Goal: Task Accomplishment & Management: Use online tool/utility

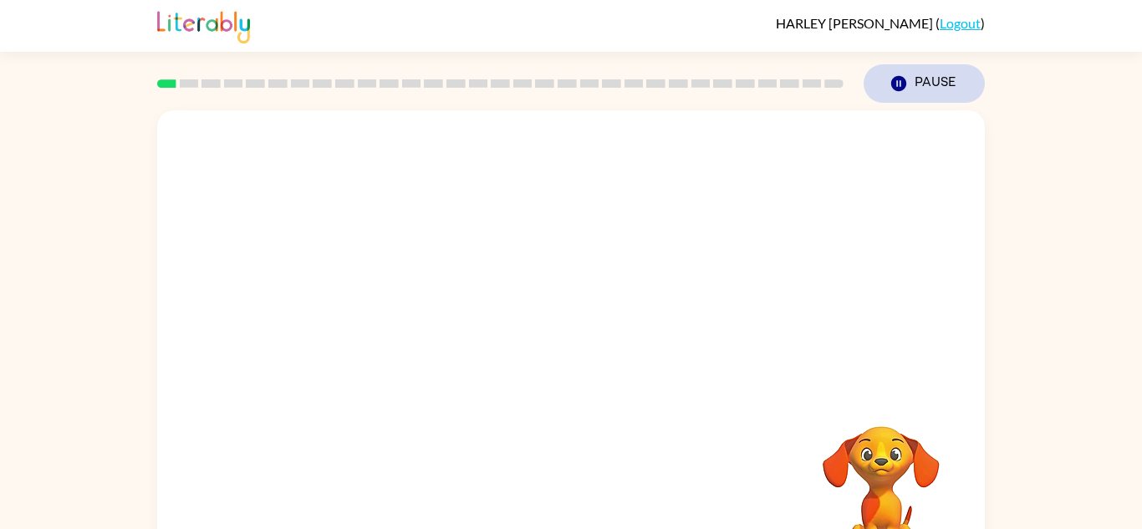
click at [919, 88] on button "Pause Pause" at bounding box center [924, 83] width 121 height 38
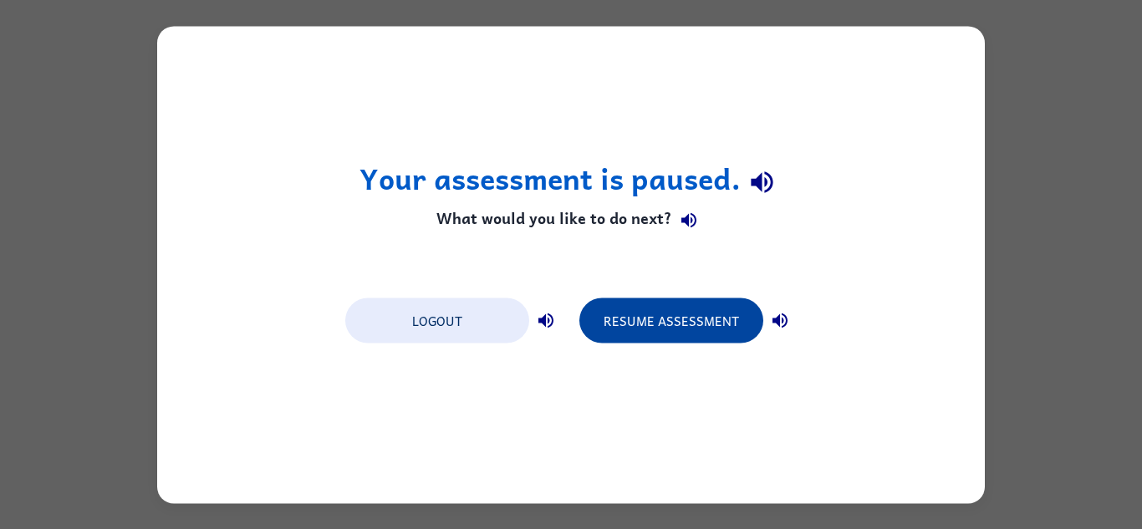
click at [731, 334] on button "Resume Assessment" at bounding box center [672, 320] width 184 height 45
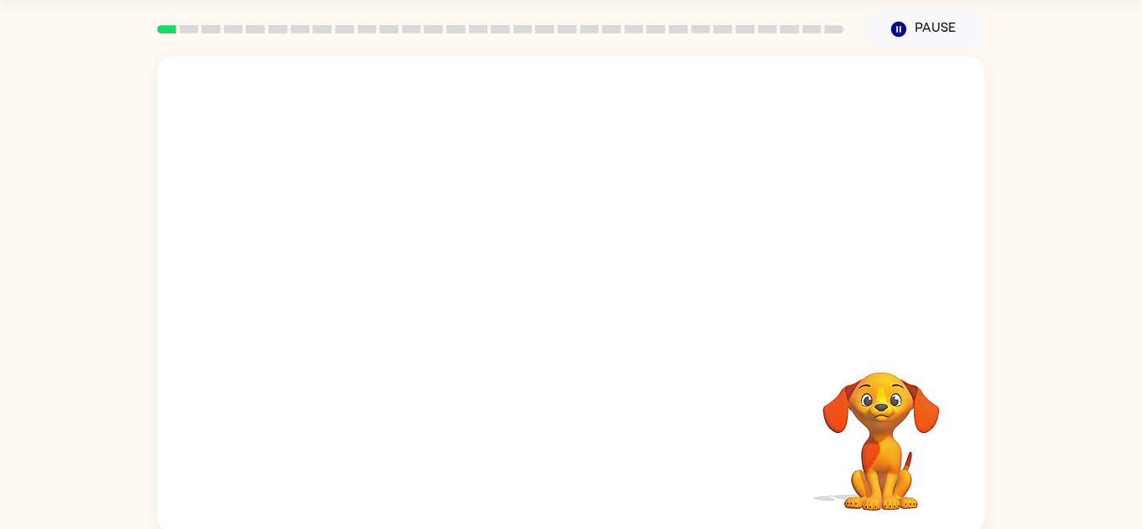
scroll to position [59, 0]
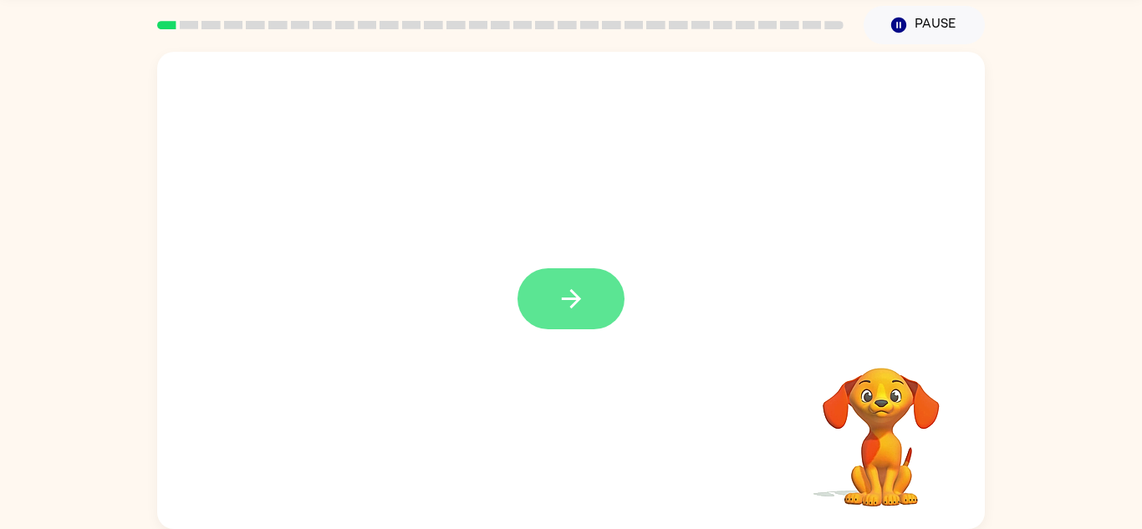
click at [610, 292] on button "button" at bounding box center [571, 298] width 107 height 61
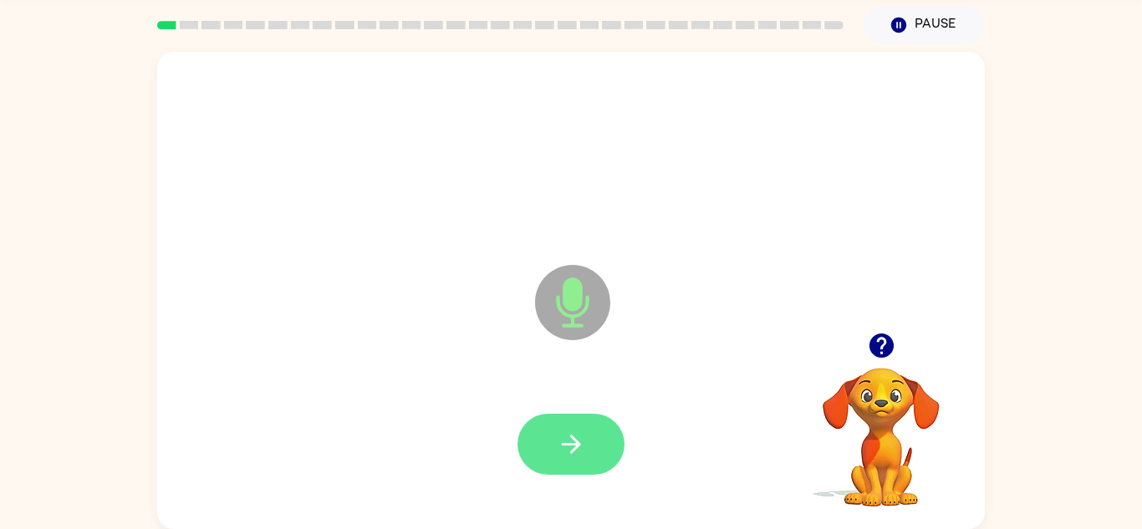
click at [578, 434] on icon "button" at bounding box center [571, 444] width 29 height 29
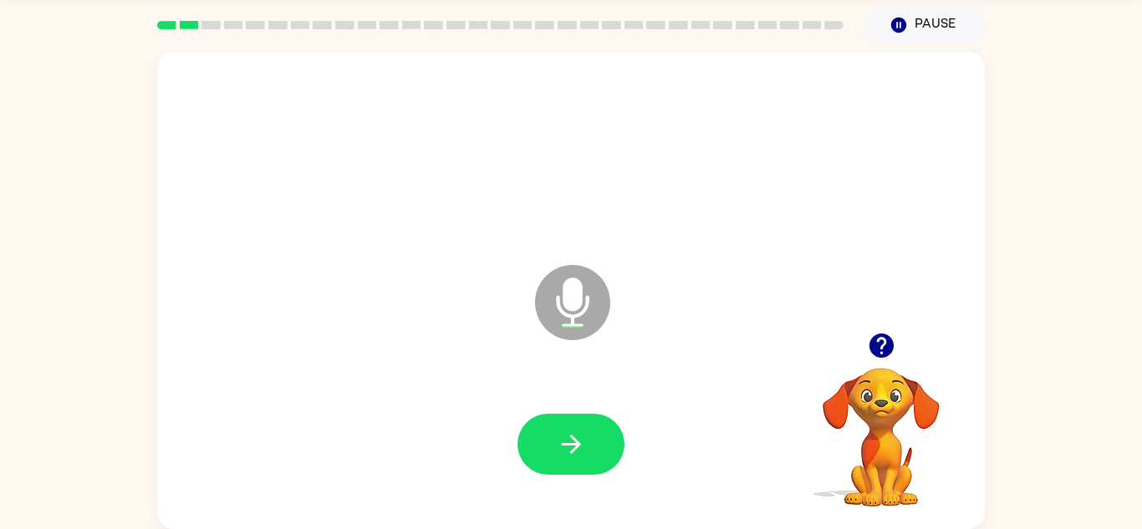
click at [578, 434] on icon "button" at bounding box center [571, 444] width 29 height 29
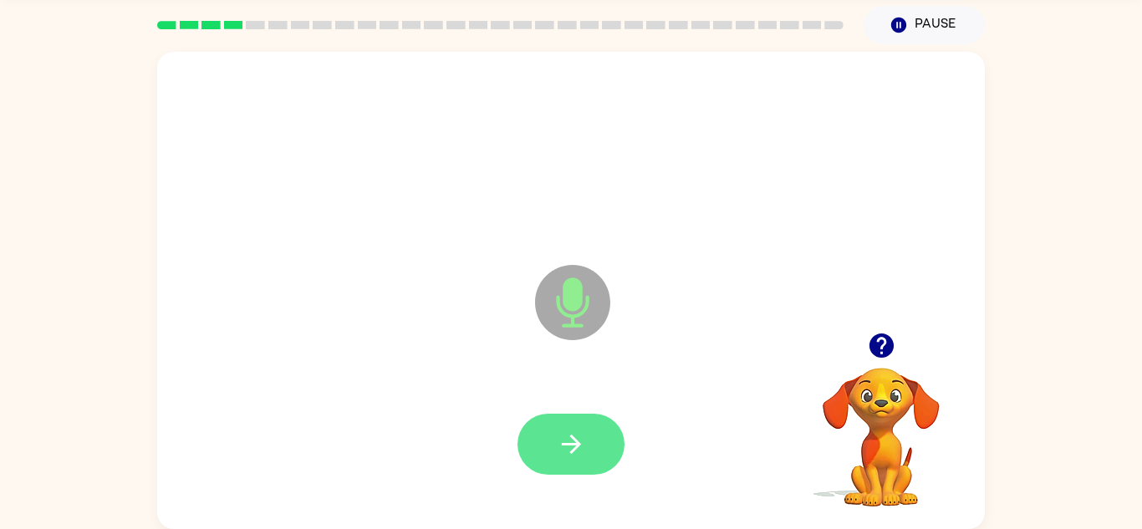
click at [579, 436] on icon "button" at bounding box center [571, 444] width 29 height 29
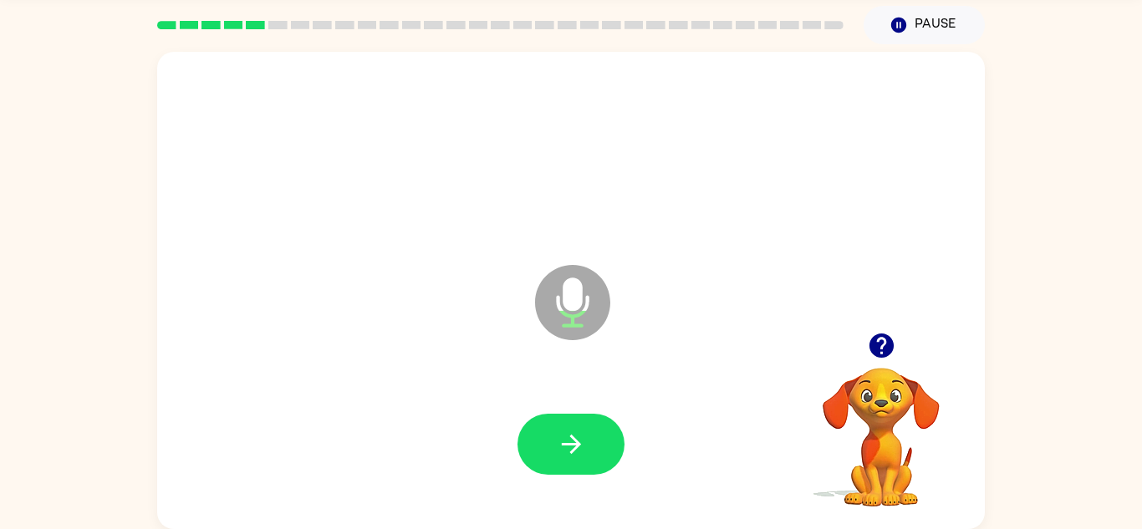
click at [579, 436] on icon "button" at bounding box center [571, 444] width 29 height 29
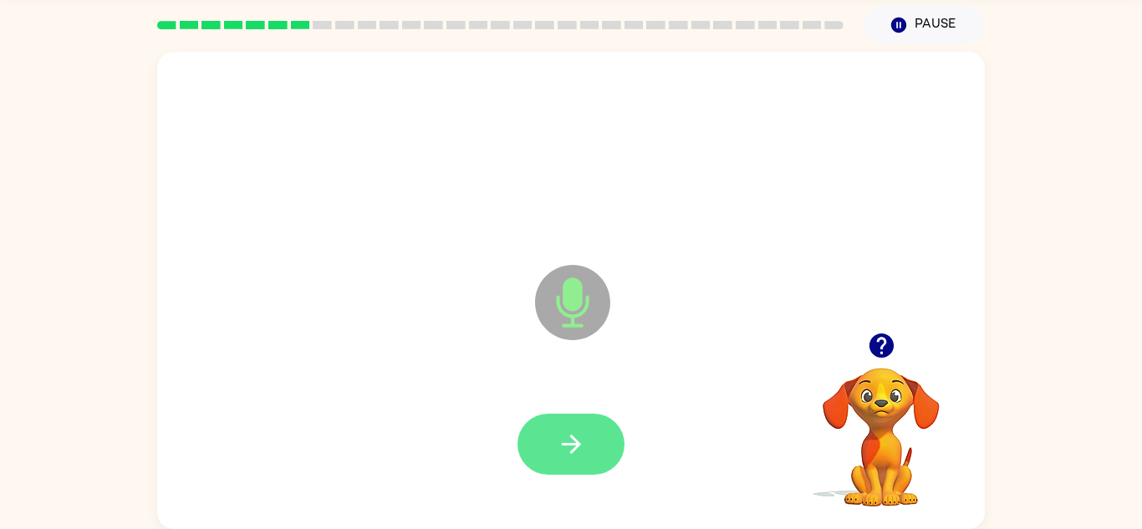
click at [542, 427] on button "button" at bounding box center [571, 444] width 107 height 61
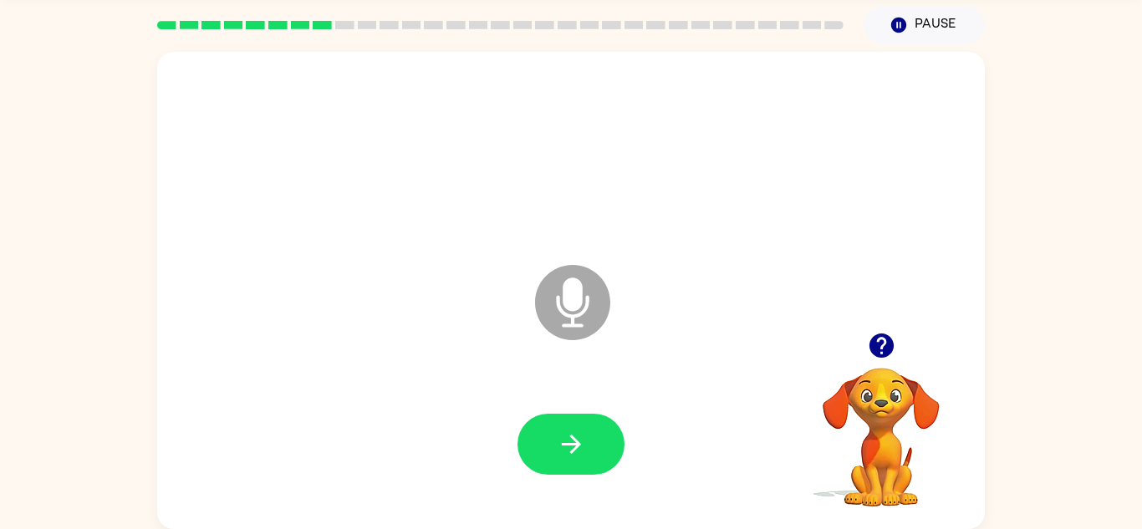
click at [542, 427] on button "button" at bounding box center [571, 444] width 107 height 61
click at [868, 390] on video "Your browser must support playing .mp4 files to use Literably. Please try using…" at bounding box center [881, 425] width 167 height 167
click at [884, 355] on icon "button" at bounding box center [881, 346] width 24 height 24
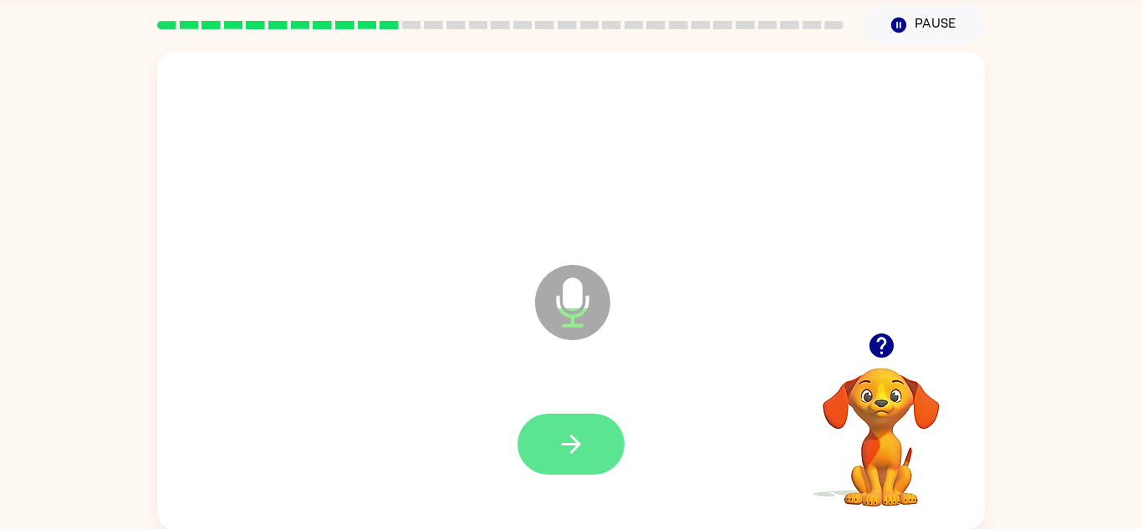
click at [576, 467] on button "button" at bounding box center [571, 444] width 107 height 61
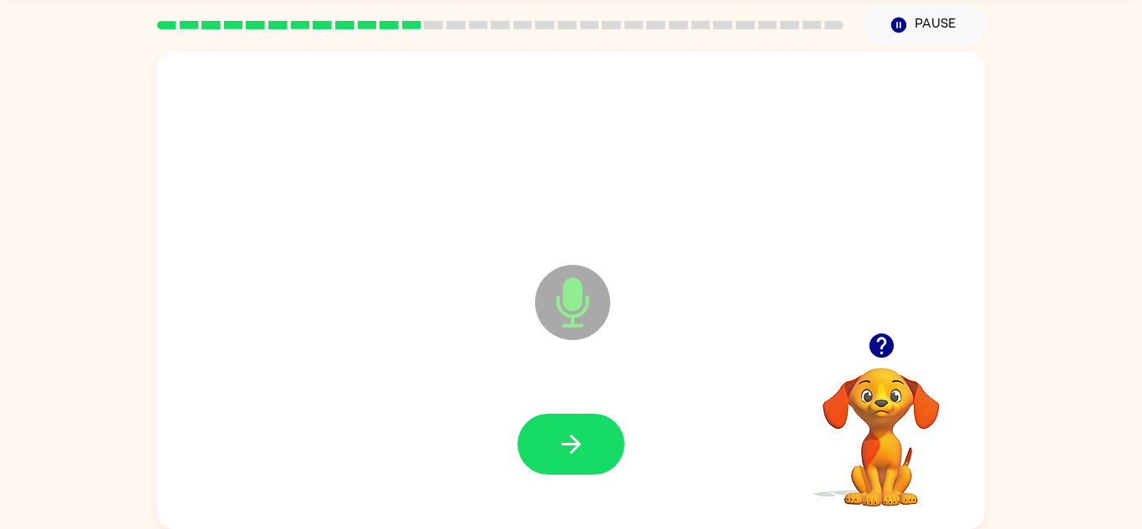
click at [576, 467] on button "button" at bounding box center [571, 444] width 107 height 61
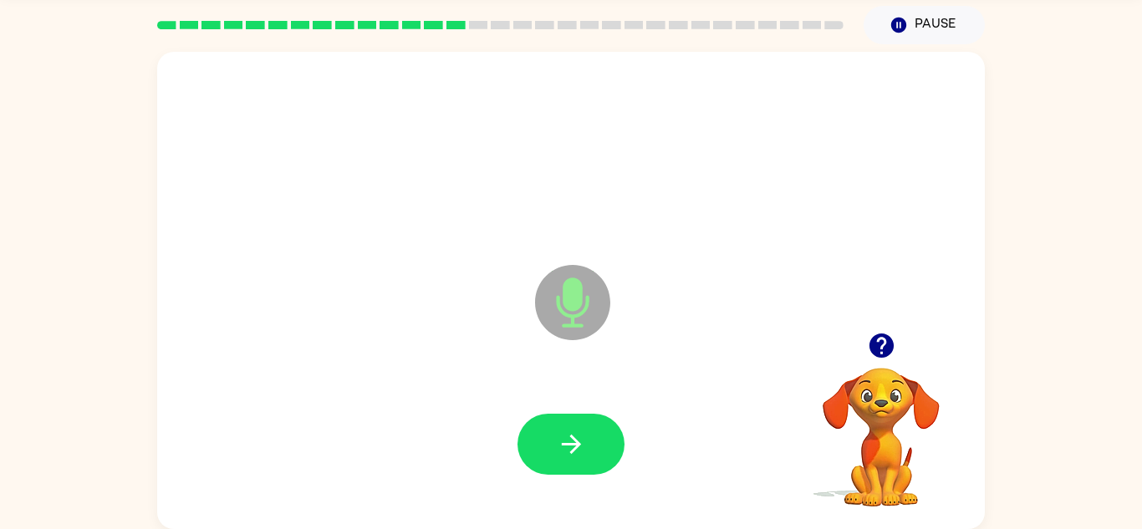
click at [576, 467] on button "button" at bounding box center [571, 444] width 107 height 61
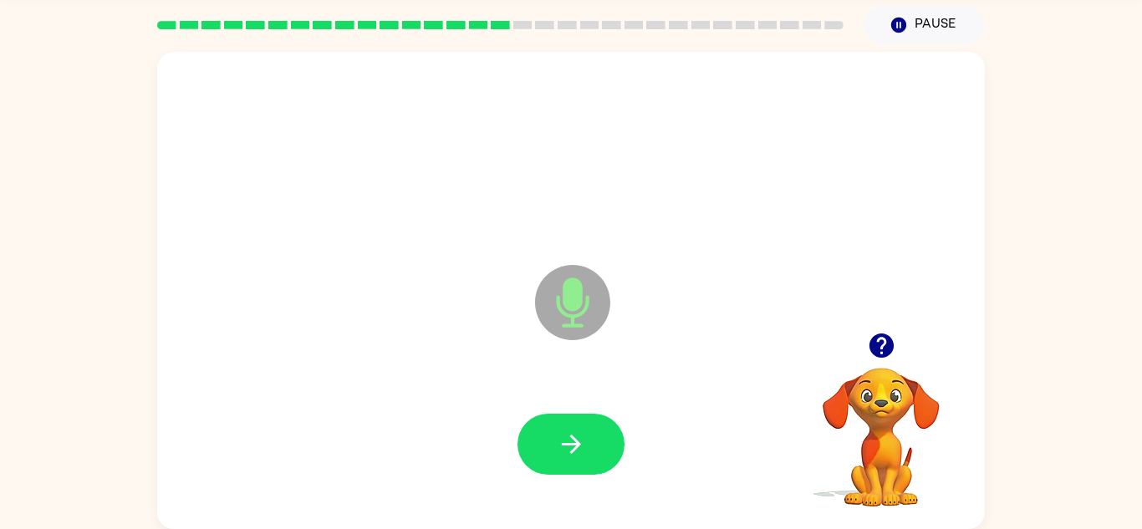
click at [576, 467] on button "button" at bounding box center [571, 444] width 107 height 61
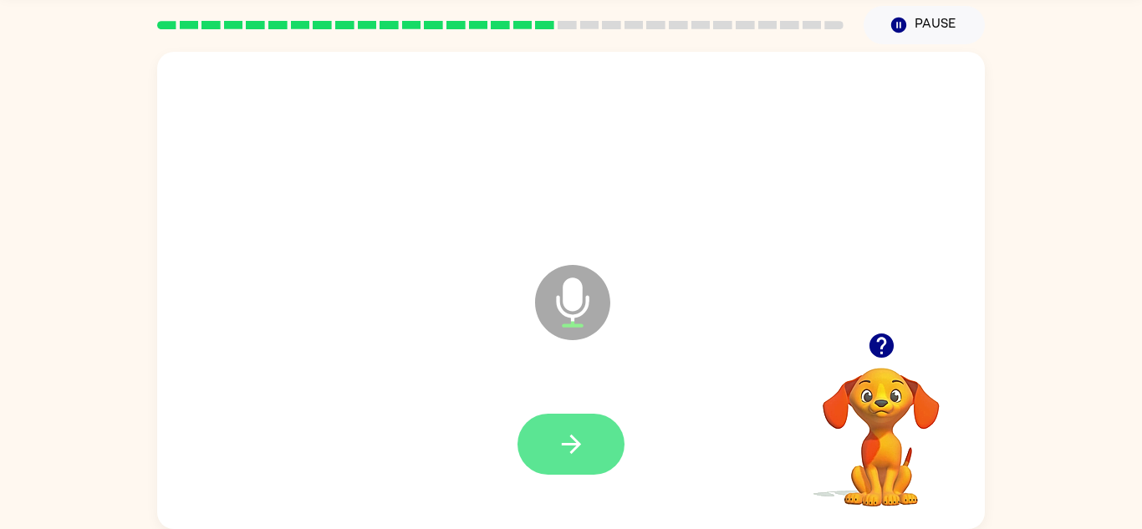
click at [579, 437] on icon "button" at bounding box center [571, 444] width 29 height 29
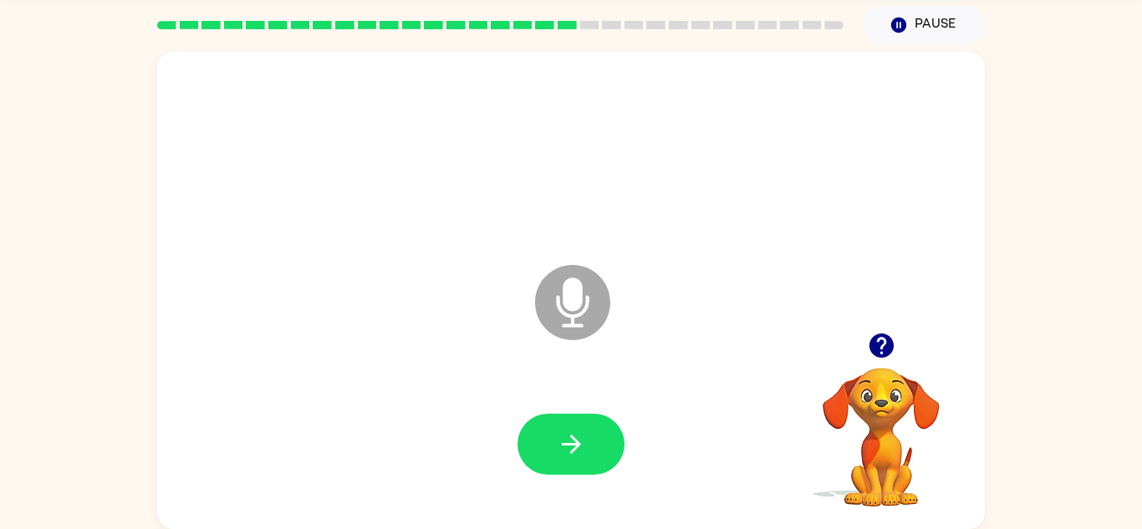
click at [579, 437] on icon "button" at bounding box center [571, 444] width 29 height 29
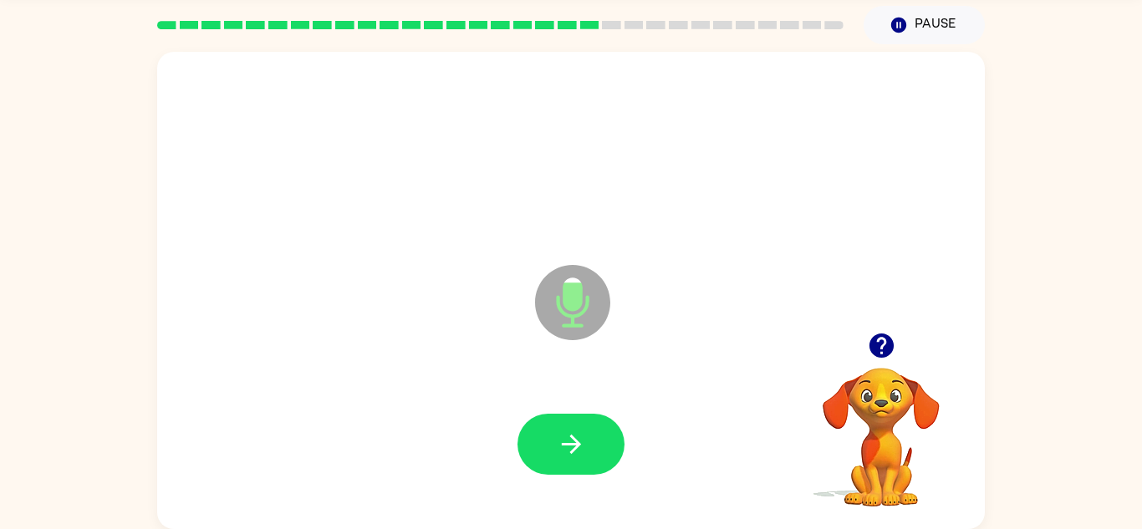
click at [579, 437] on icon "button" at bounding box center [571, 444] width 29 height 29
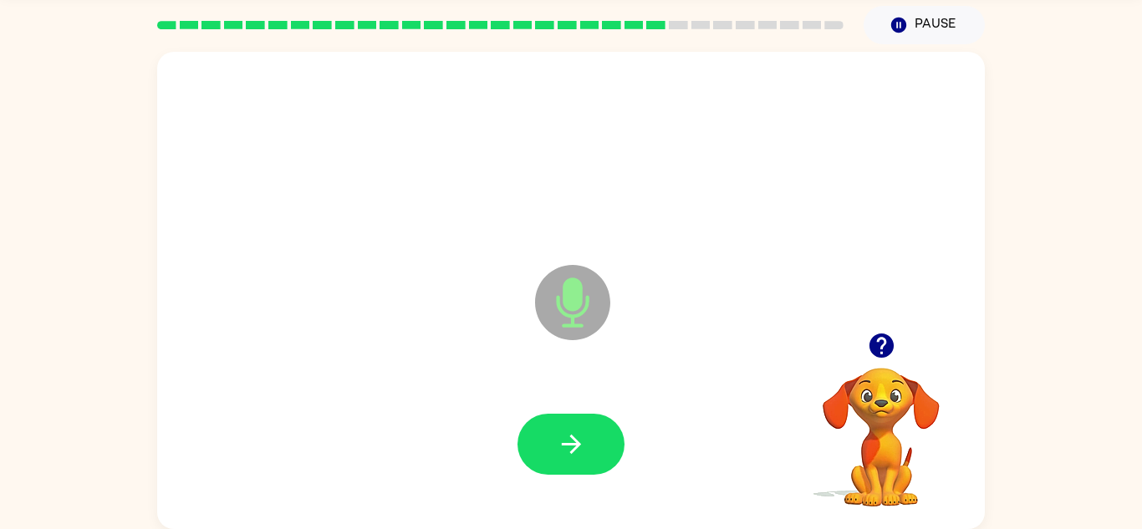
click at [579, 437] on icon "button" at bounding box center [571, 444] width 29 height 29
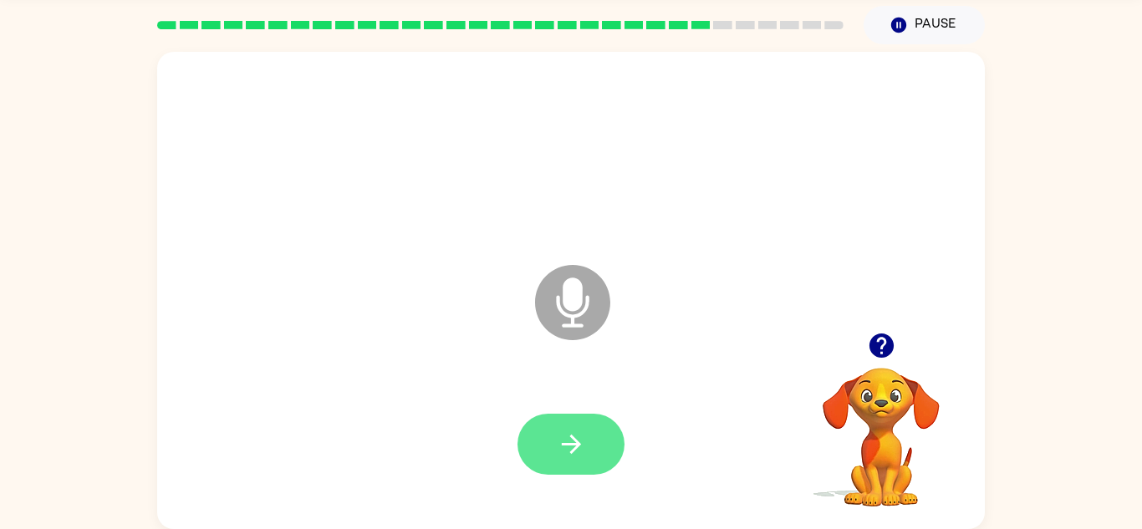
click at [585, 432] on icon "button" at bounding box center [571, 444] width 29 height 29
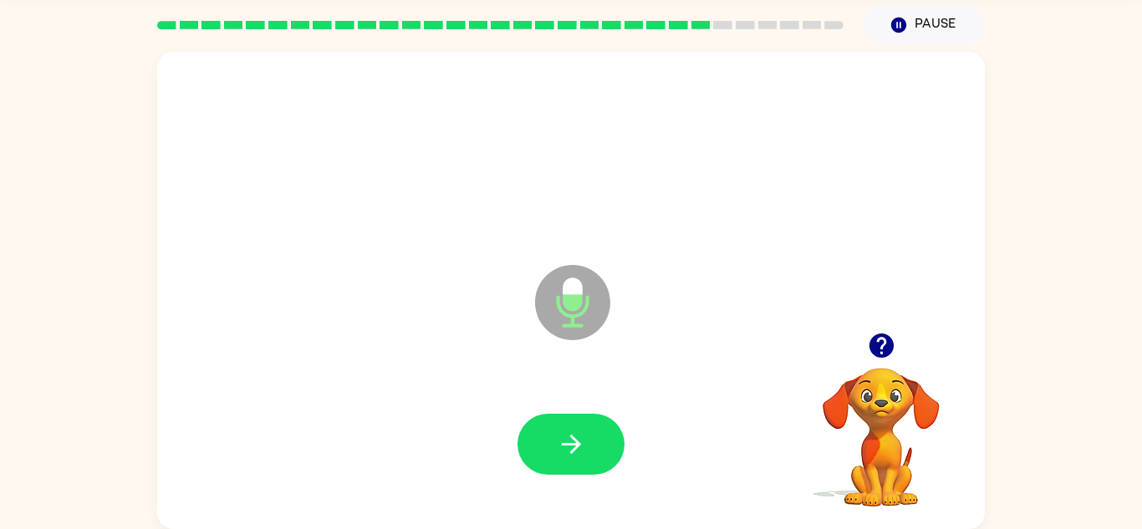
click at [585, 432] on icon "button" at bounding box center [571, 444] width 29 height 29
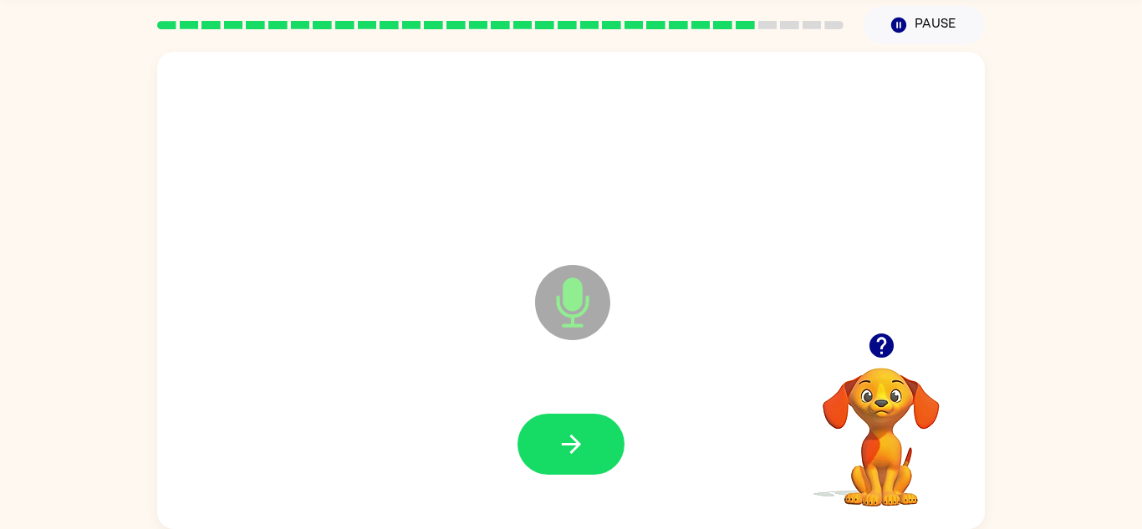
click at [585, 432] on icon "button" at bounding box center [571, 444] width 29 height 29
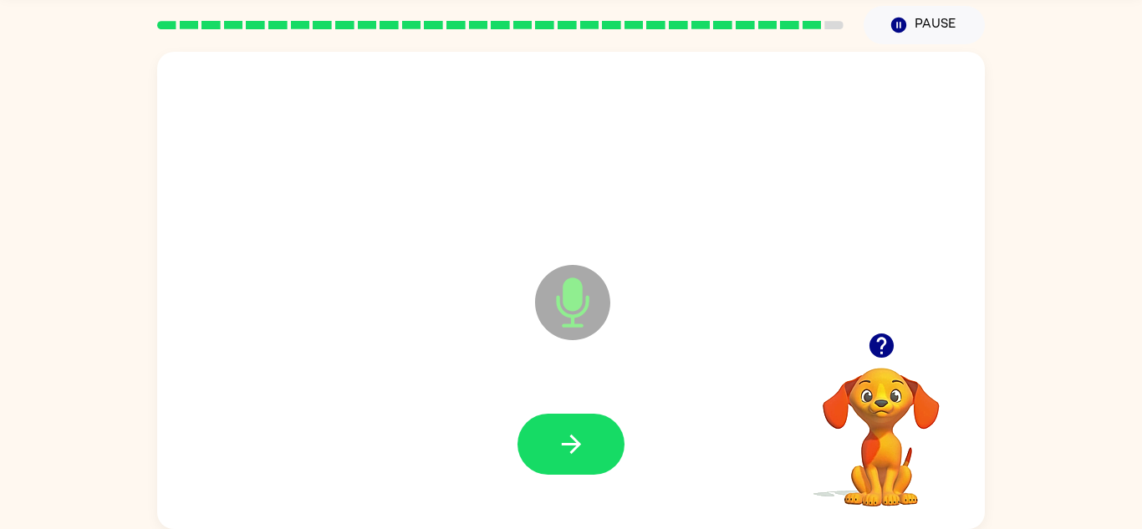
click at [585, 432] on icon "button" at bounding box center [571, 444] width 29 height 29
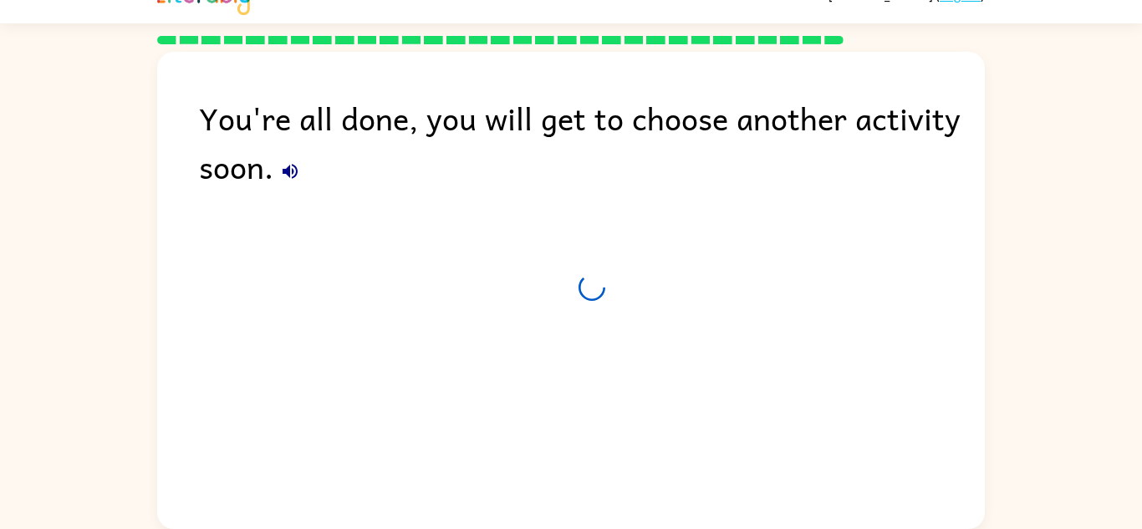
scroll to position [28, 0]
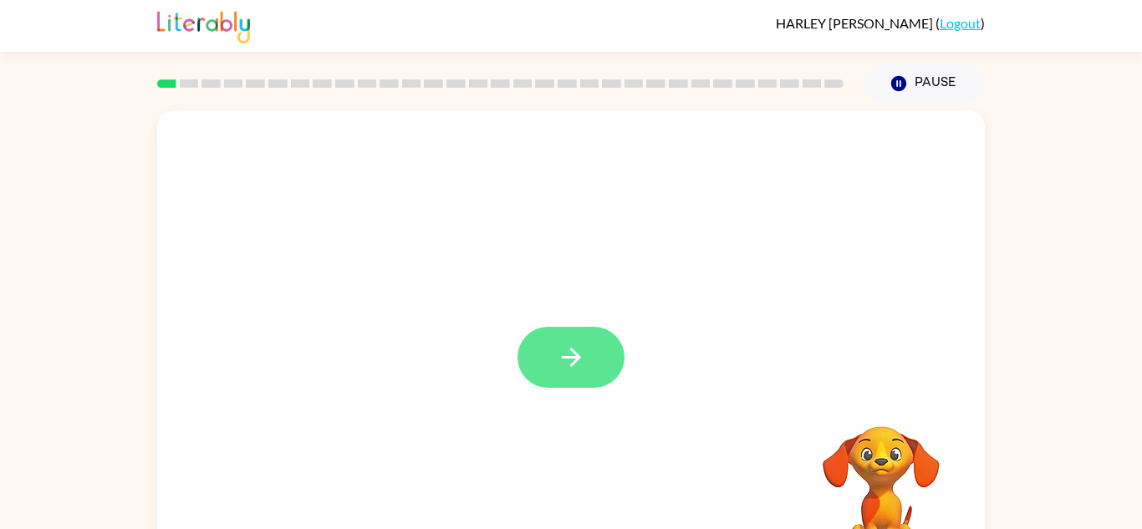
click at [552, 350] on button "button" at bounding box center [571, 357] width 107 height 61
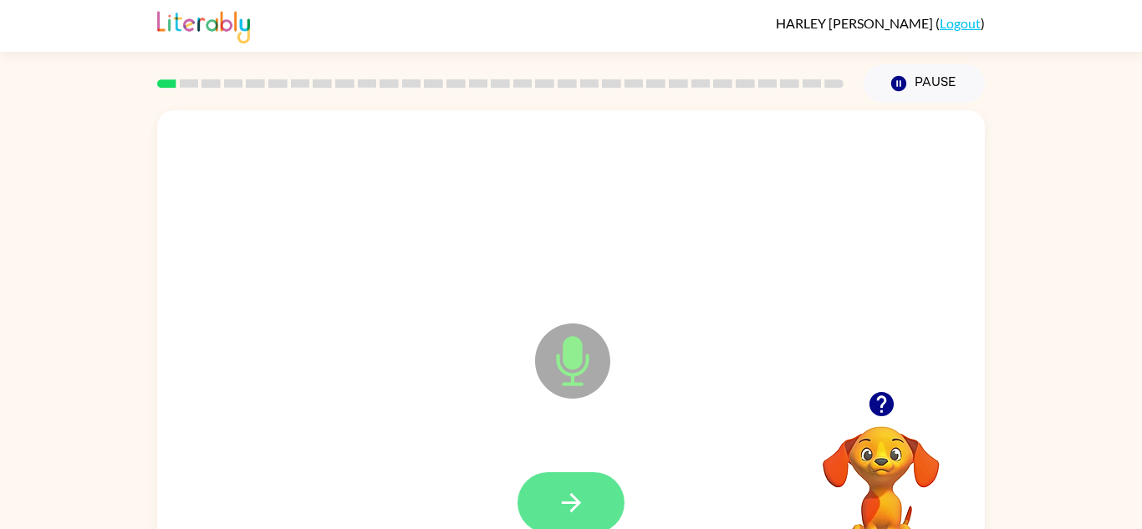
click at [594, 494] on button "button" at bounding box center [571, 502] width 107 height 61
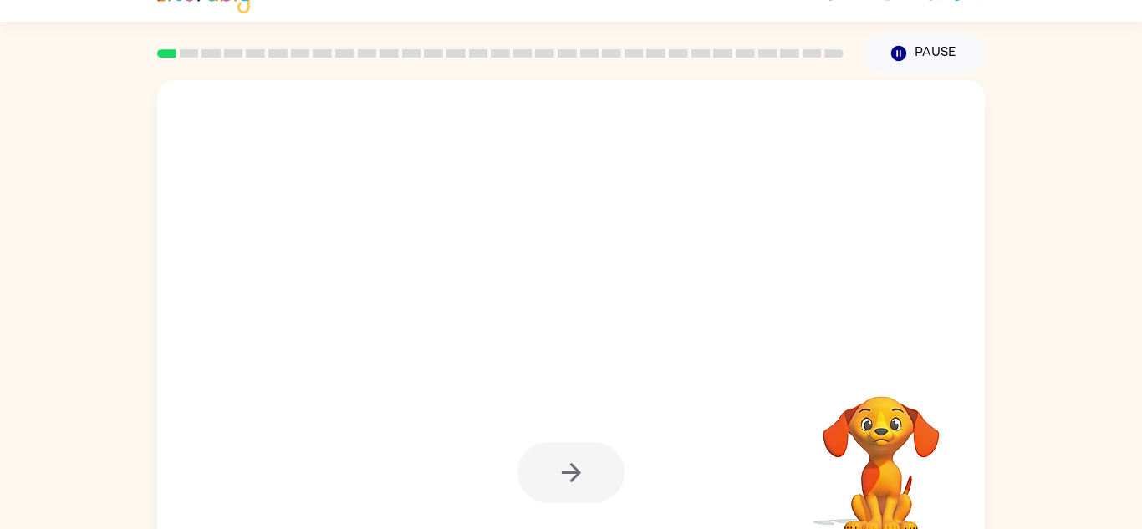
scroll to position [33, 0]
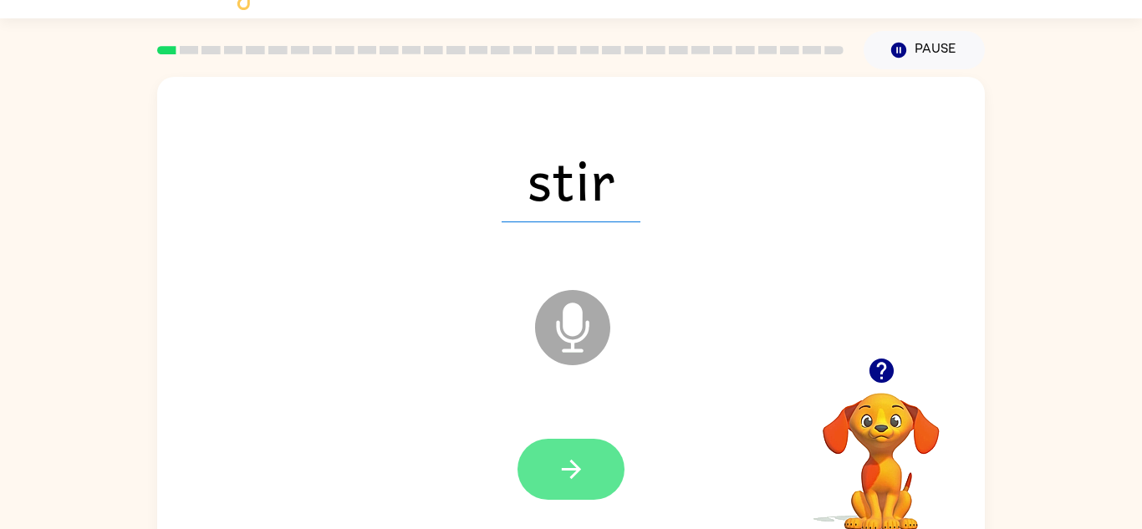
click at [573, 471] on icon "button" at bounding box center [571, 469] width 29 height 29
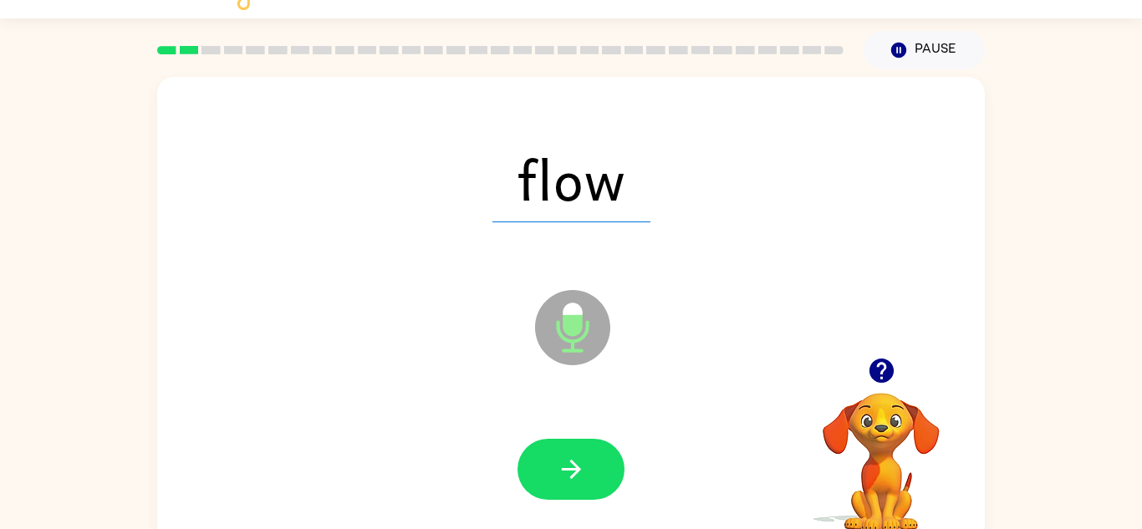
click at [573, 471] on icon "button" at bounding box center [571, 469] width 29 height 29
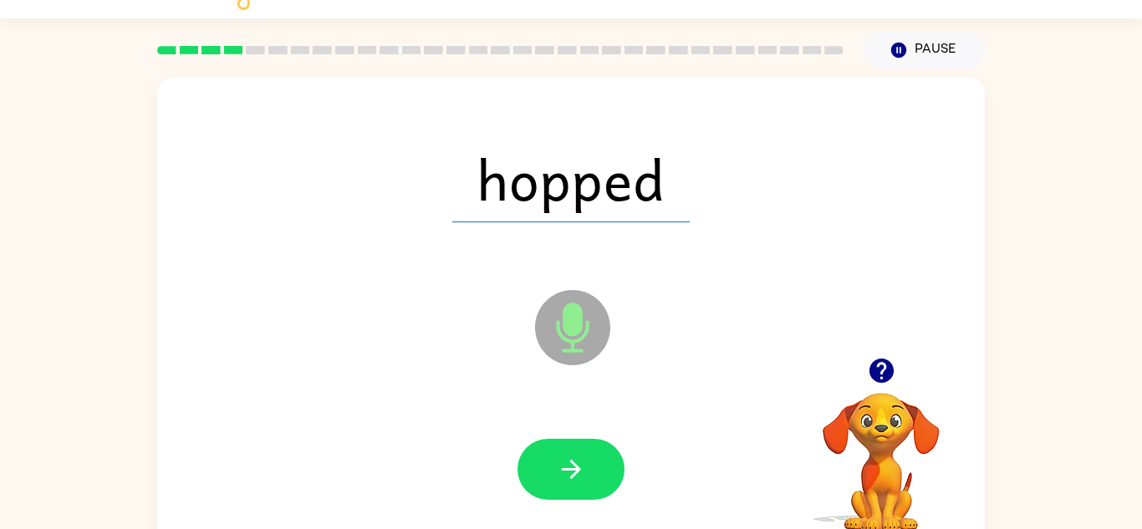
click at [573, 471] on icon "button" at bounding box center [571, 469] width 29 height 29
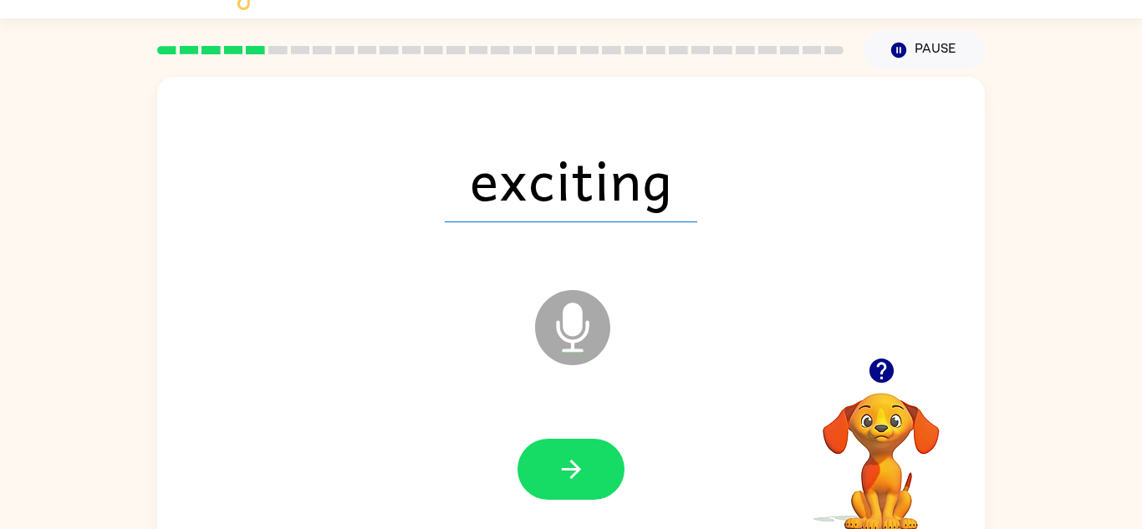
click at [573, 471] on icon "button" at bounding box center [571, 469] width 29 height 29
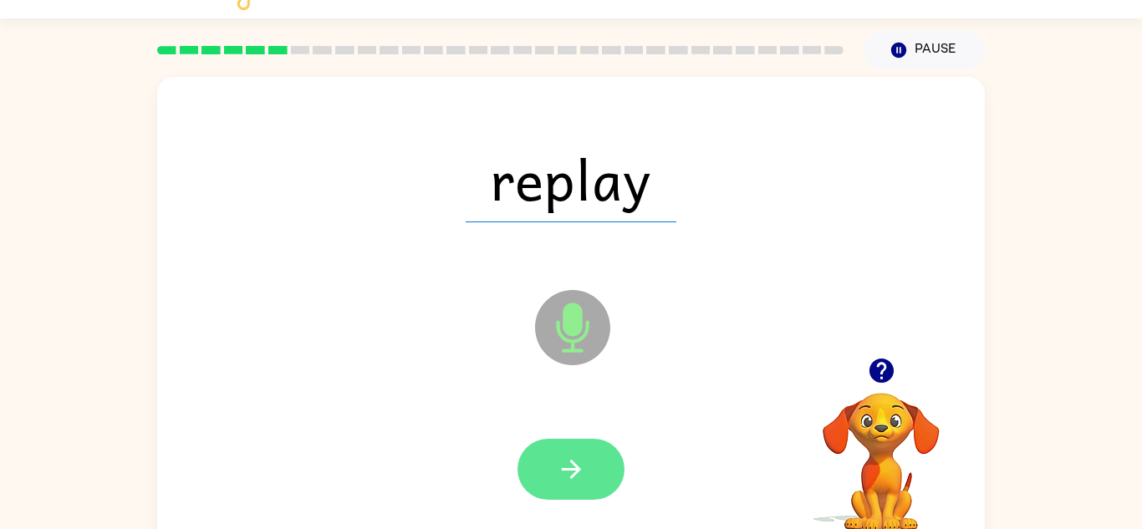
click at [580, 472] on icon "button" at bounding box center [571, 469] width 29 height 29
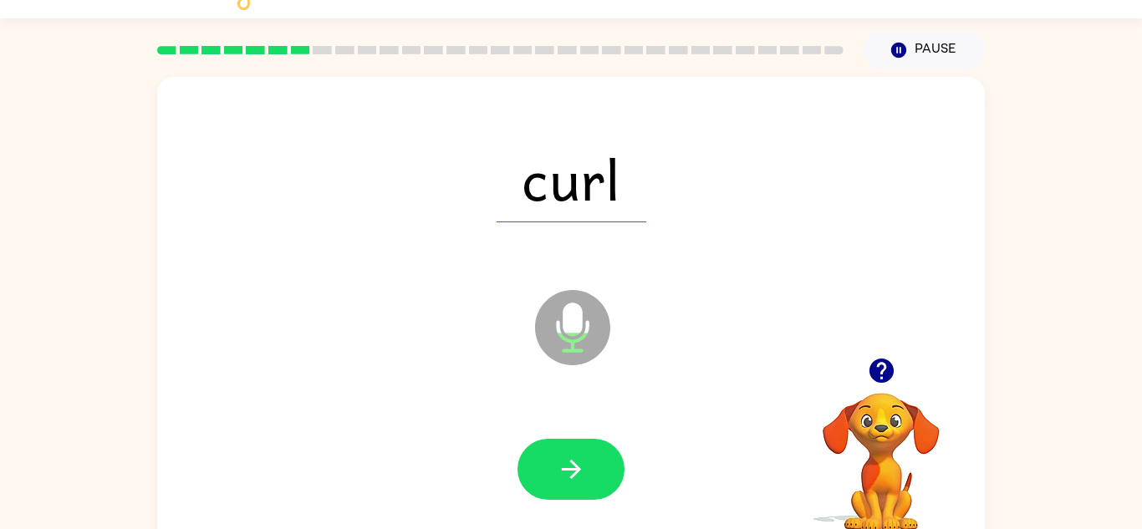
click at [580, 472] on icon "button" at bounding box center [571, 469] width 29 height 29
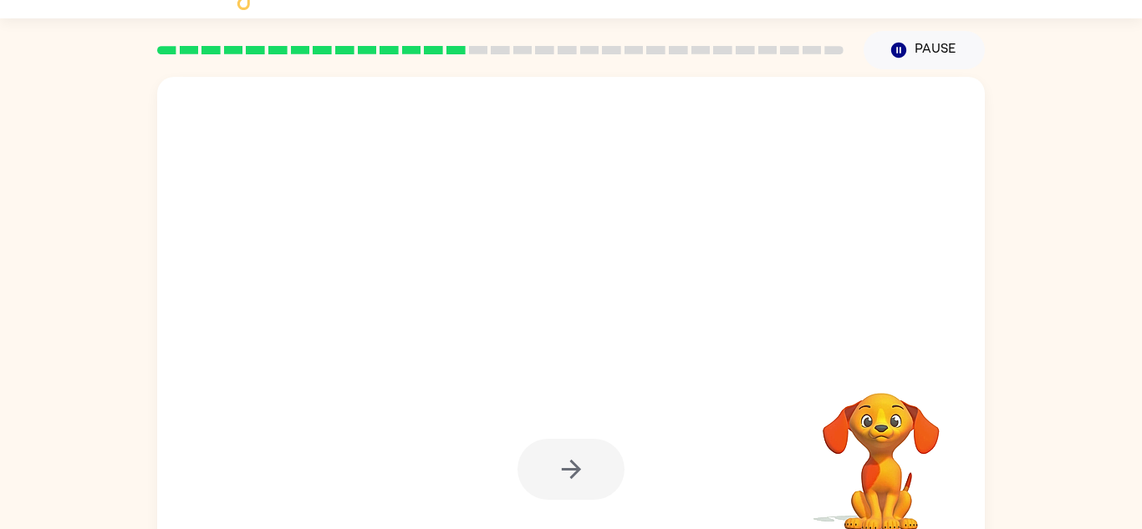
scroll to position [32, 0]
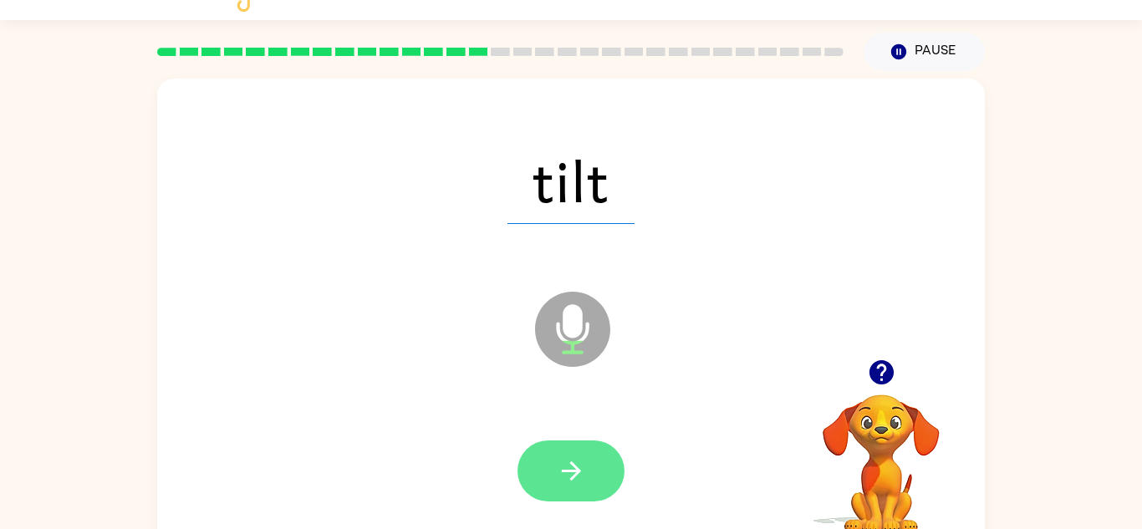
click at [559, 471] on icon "button" at bounding box center [571, 471] width 29 height 29
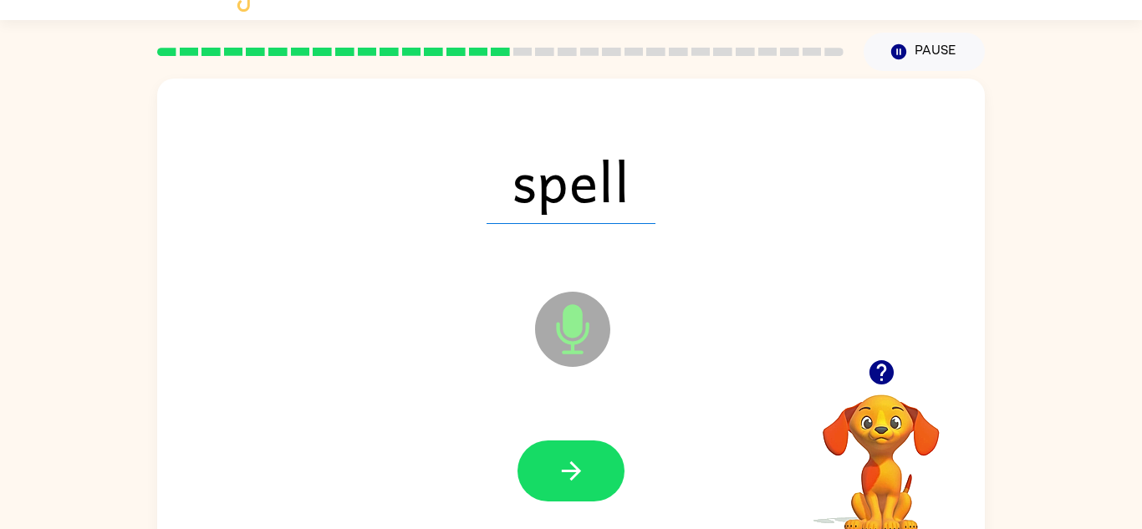
click at [559, 471] on icon "button" at bounding box center [571, 471] width 29 height 29
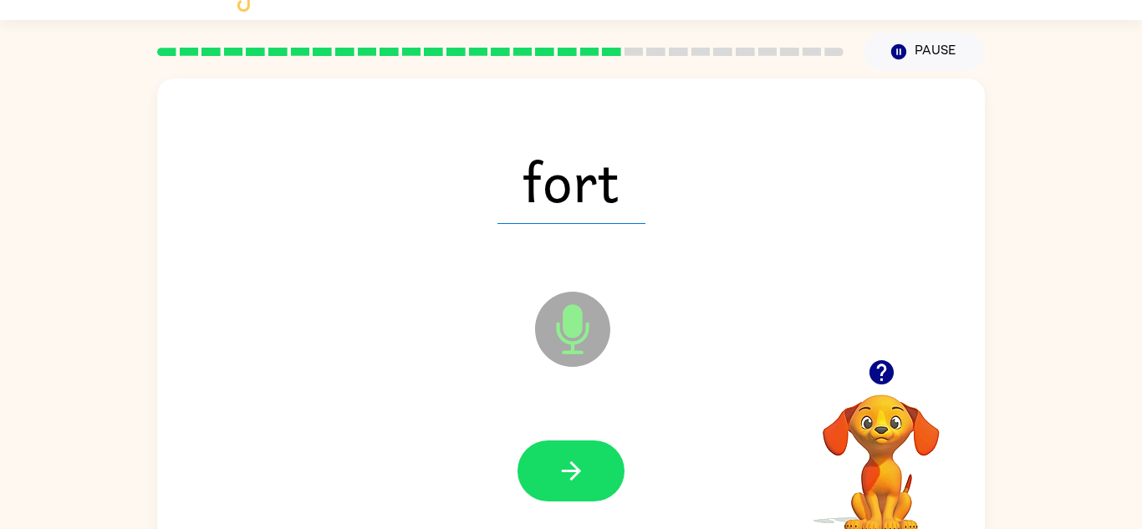
click at [559, 471] on icon "button" at bounding box center [571, 471] width 29 height 29
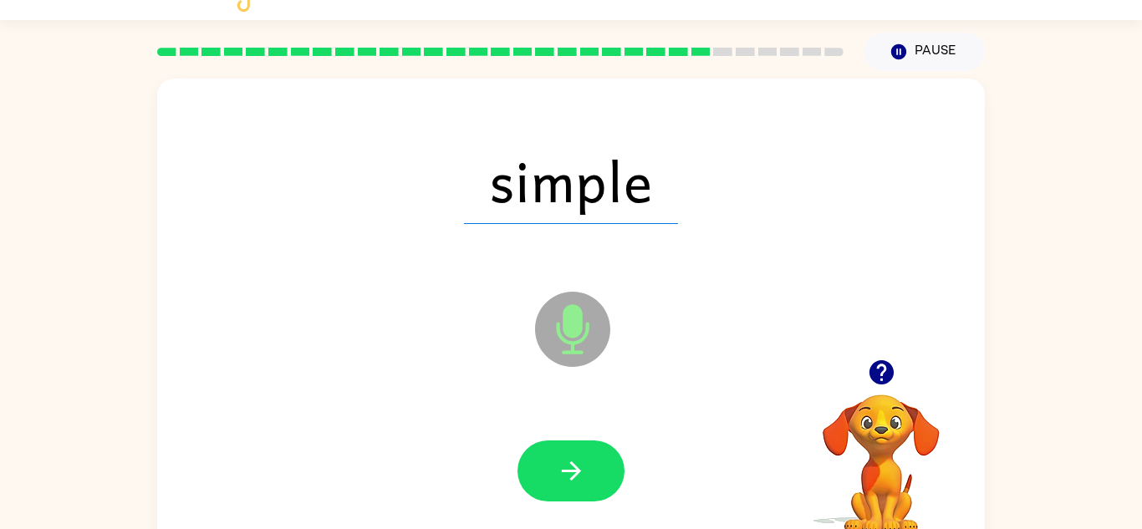
click at [559, 471] on icon "button" at bounding box center [571, 471] width 29 height 29
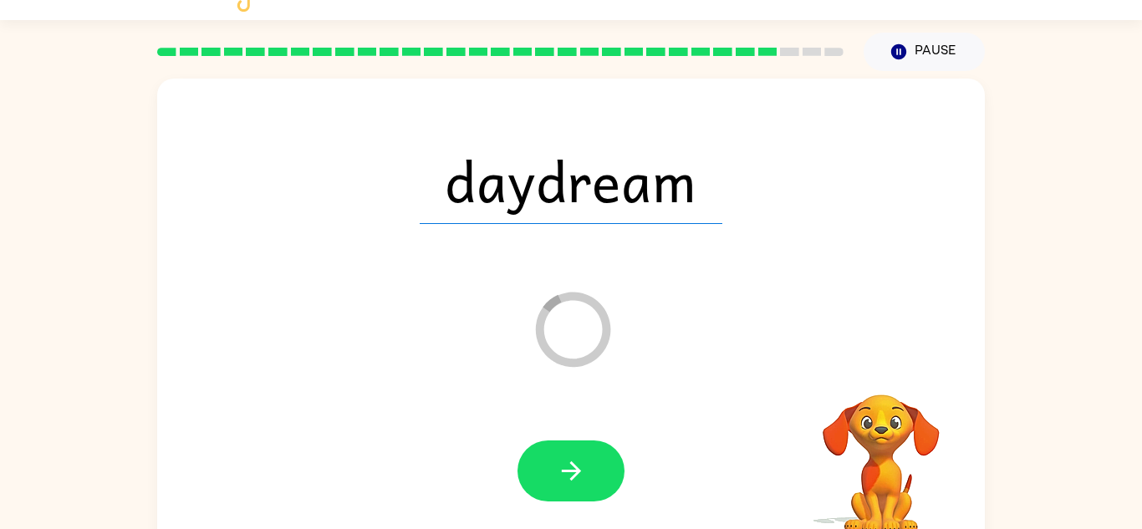
click at [559, 471] on icon "button" at bounding box center [571, 471] width 29 height 29
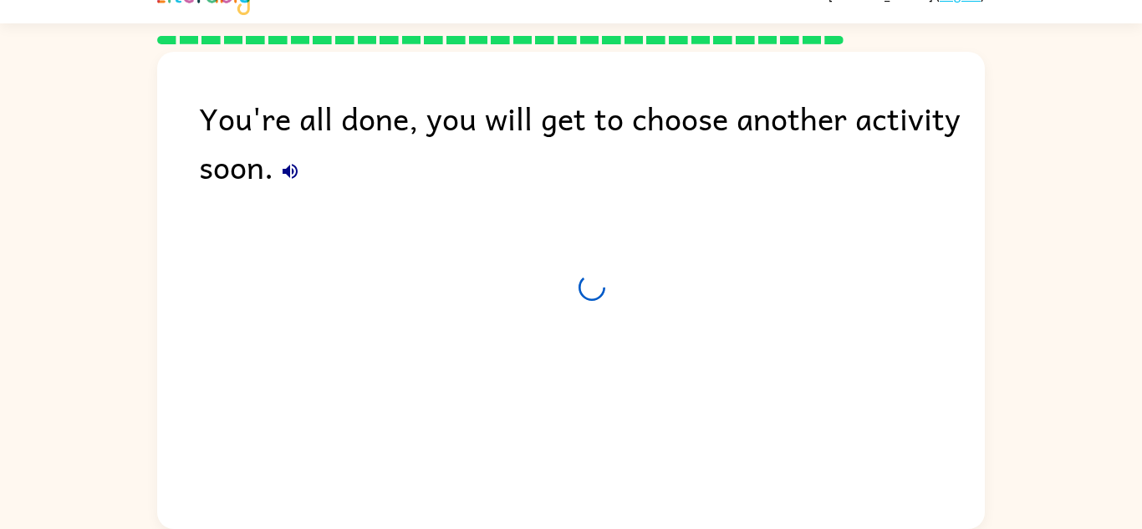
scroll to position [28, 0]
